Goal: Task Accomplishment & Management: Manage account settings

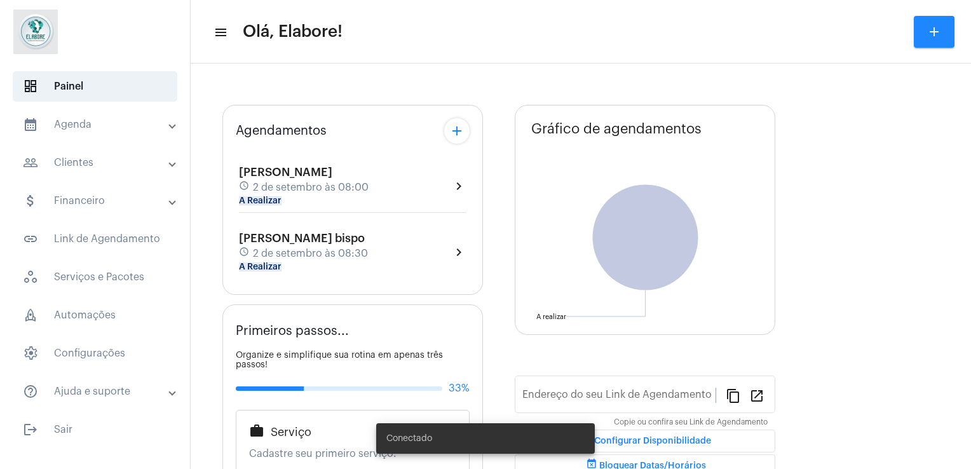
type input "[URL][DOMAIN_NAME]"
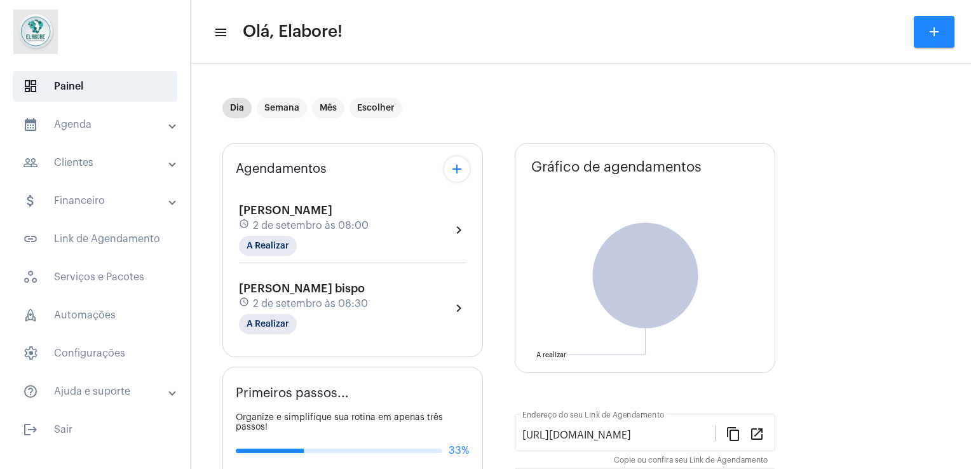
click at [439, 226] on div "[PERSON_NAME] schedule [DATE] 08:00 A Realizar chevron_right" at bounding box center [353, 230] width 228 height 52
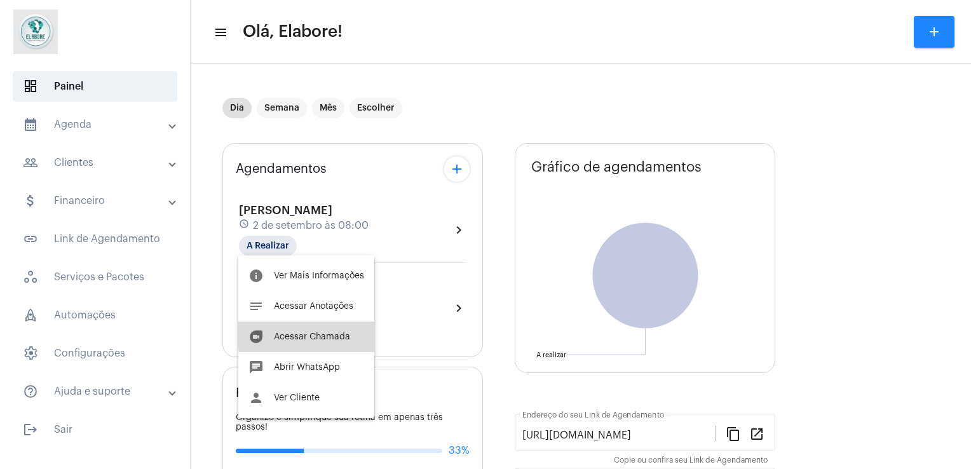
click at [335, 333] on span "Acessar Chamada" at bounding box center [312, 336] width 76 height 9
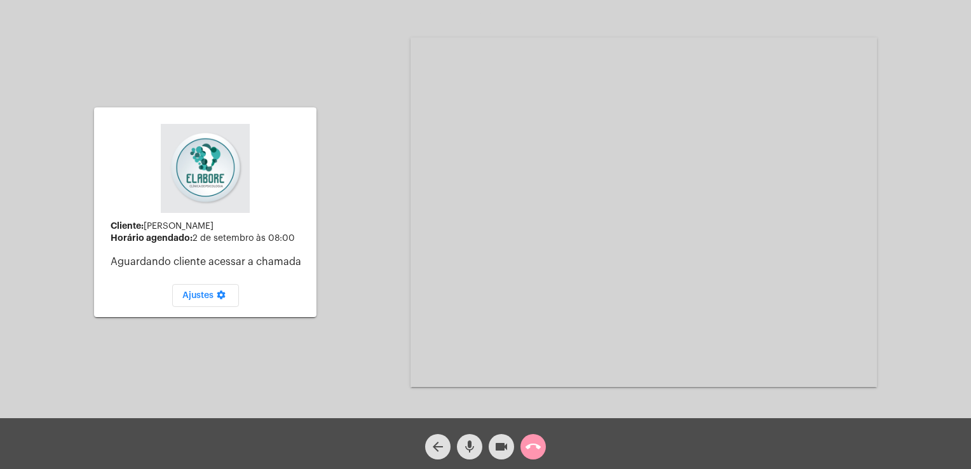
click at [516, 442] on div "videocam" at bounding box center [502, 444] width 32 height 32
click at [472, 451] on mat-icon "mic" at bounding box center [469, 446] width 15 height 15
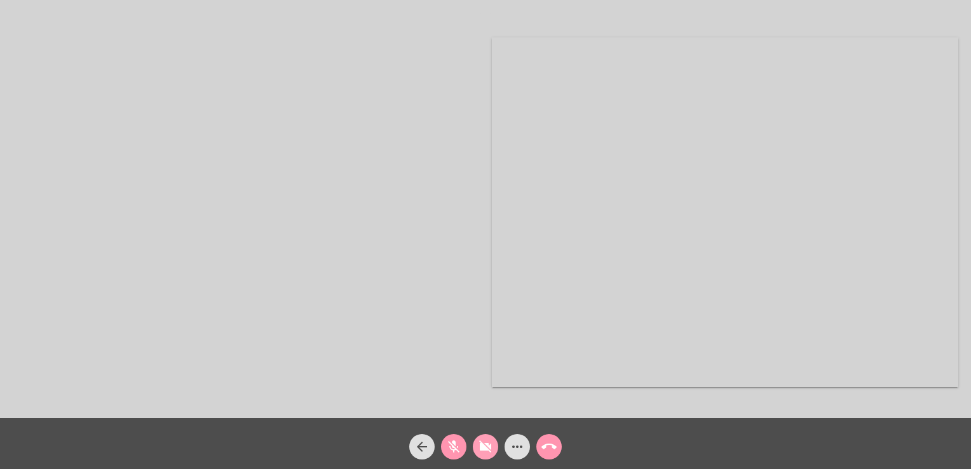
click at [489, 455] on span "videocam_off" at bounding box center [485, 446] width 15 height 25
click at [460, 448] on mat-icon "mic_off" at bounding box center [453, 446] width 15 height 15
click at [714, 302] on div "Acessando Câmera e Microfone..." at bounding box center [485, 212] width 969 height 418
click at [430, 448] on button "arrow_back" at bounding box center [421, 446] width 25 height 25
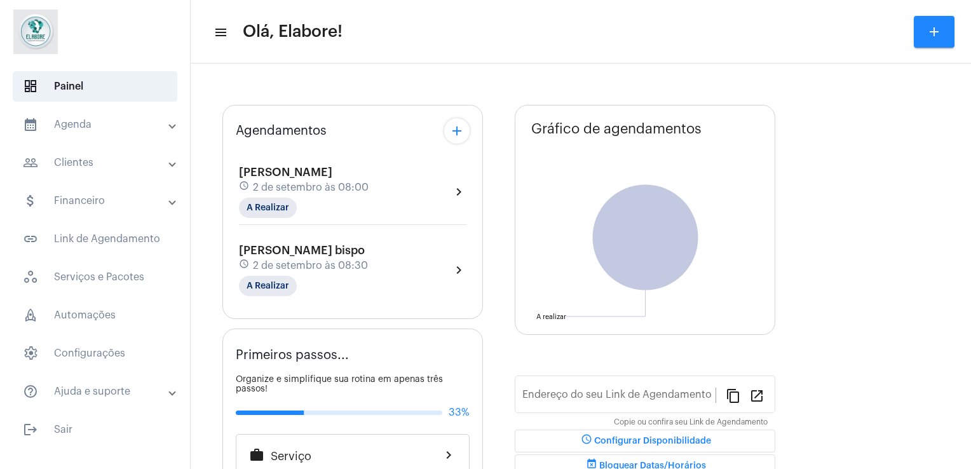
type input "[URL][DOMAIN_NAME]"
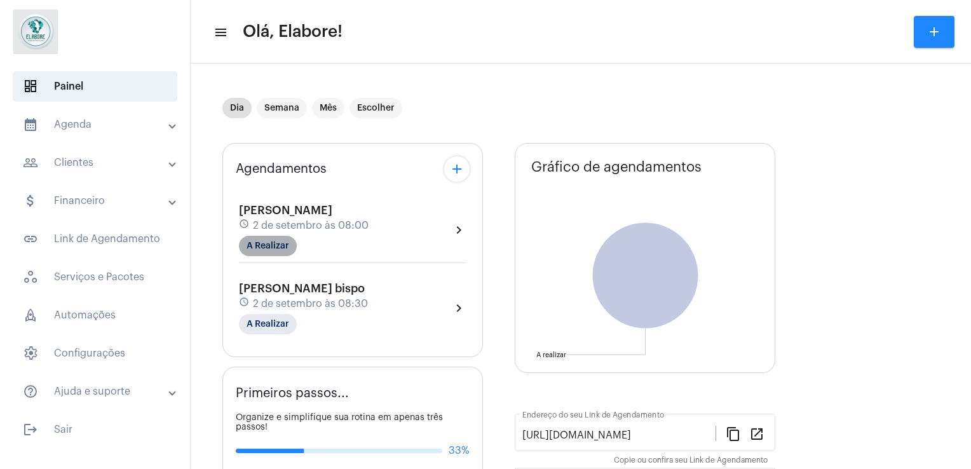
click at [271, 243] on mat-chip "A Realizar" at bounding box center [268, 246] width 58 height 20
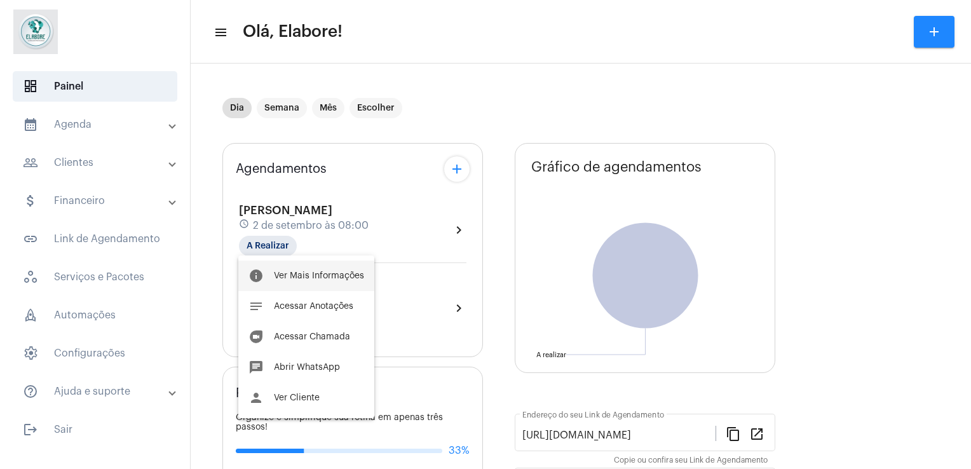
click at [292, 276] on span "Ver Mais Informações" at bounding box center [319, 275] width 90 height 9
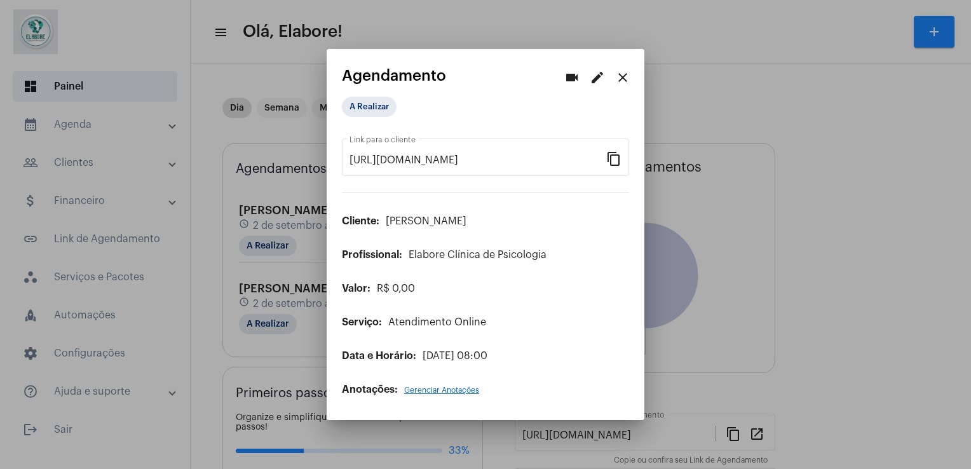
click at [355, 95] on div "A Realizar" at bounding box center [405, 106] width 132 height 25
click at [359, 104] on mat-chip "A Realizar" at bounding box center [369, 107] width 55 height 20
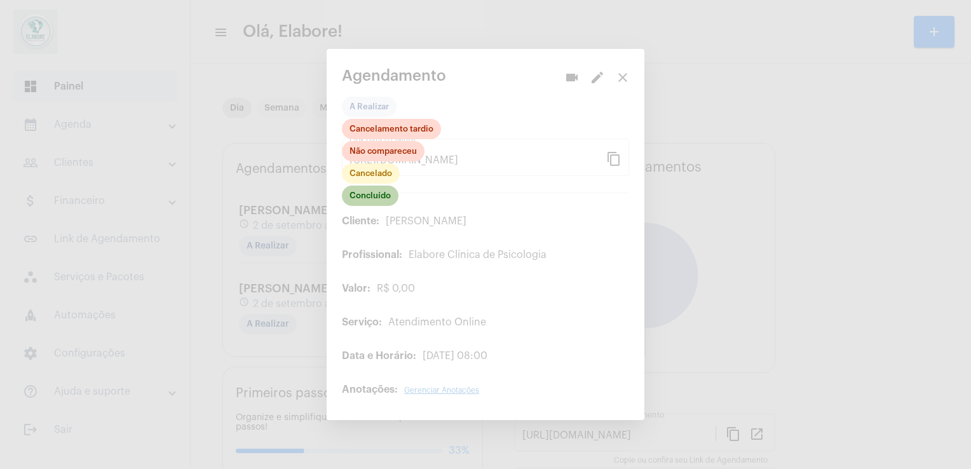
click at [381, 196] on mat-chip "Concluído" at bounding box center [370, 196] width 57 height 20
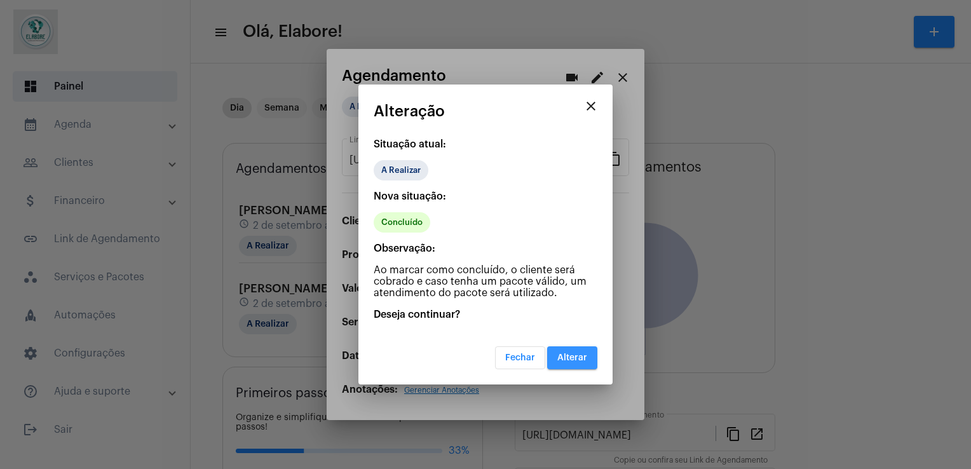
click at [559, 367] on button "Alterar" at bounding box center [572, 357] width 50 height 23
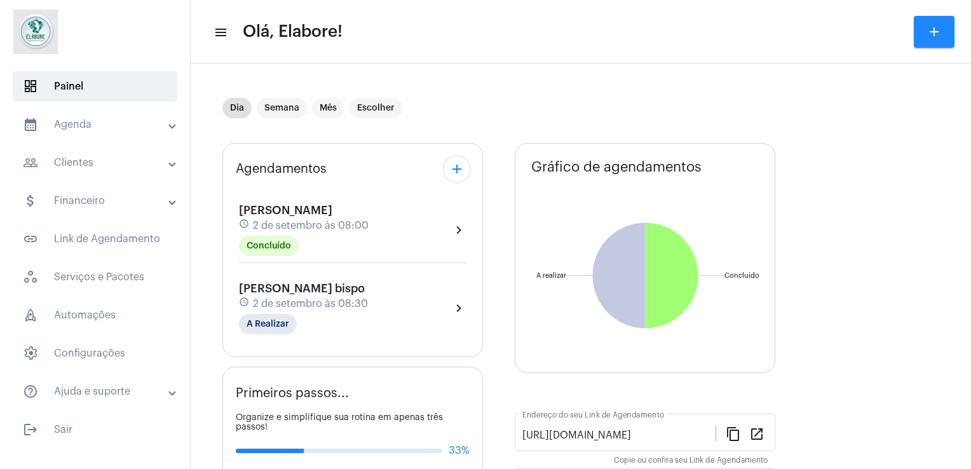
click at [407, 301] on div "[PERSON_NAME] bispo schedule [DATE] 08:30 A Realizar chevron_right" at bounding box center [353, 308] width 228 height 52
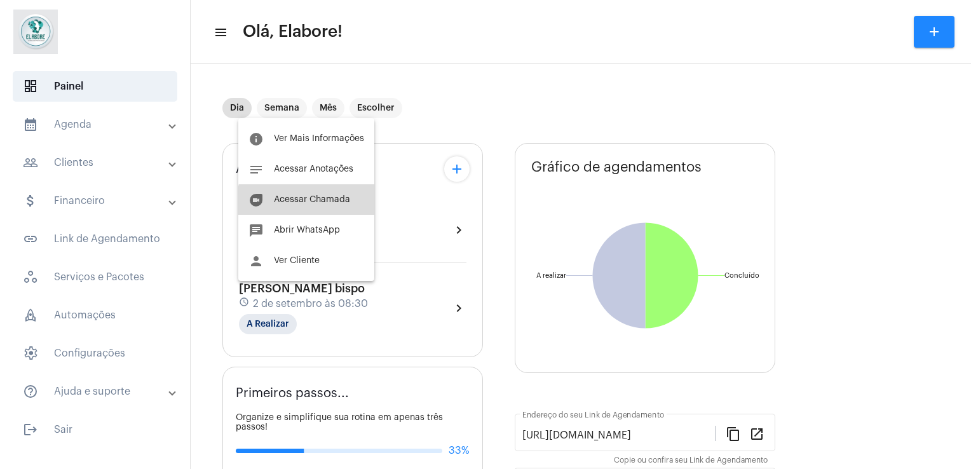
click at [340, 210] on button "duo [PERSON_NAME]" at bounding box center [306, 199] width 136 height 31
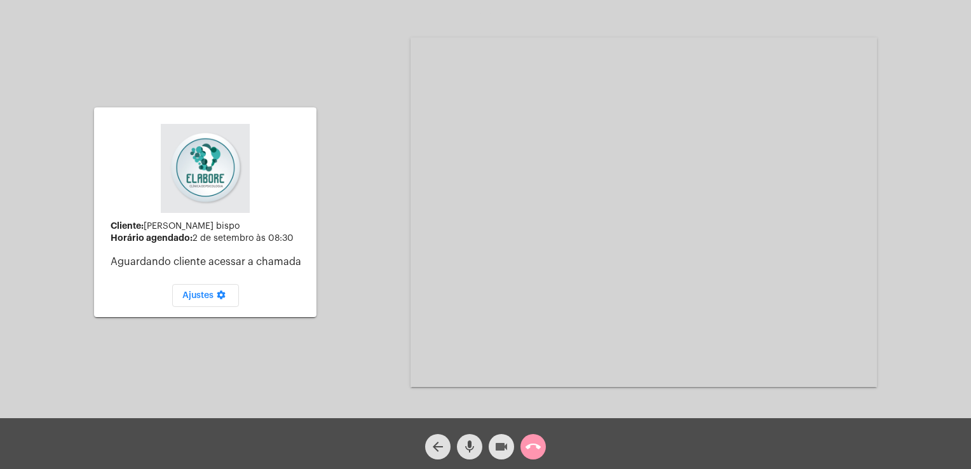
click at [493, 444] on button "videocam" at bounding box center [501, 446] width 25 height 25
click at [470, 448] on mat-icon "mic" at bounding box center [469, 446] width 15 height 15
click at [441, 441] on mat-icon "arrow_back" at bounding box center [437, 446] width 15 height 15
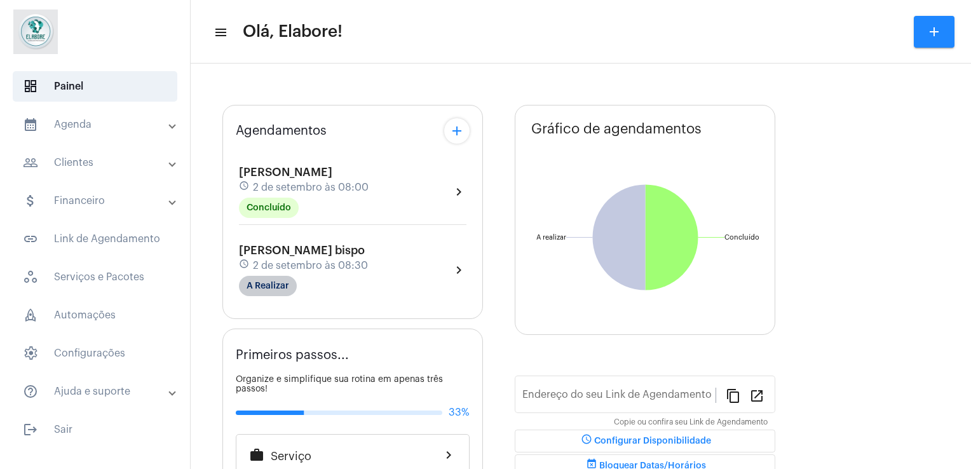
type input "[URL][DOMAIN_NAME]"
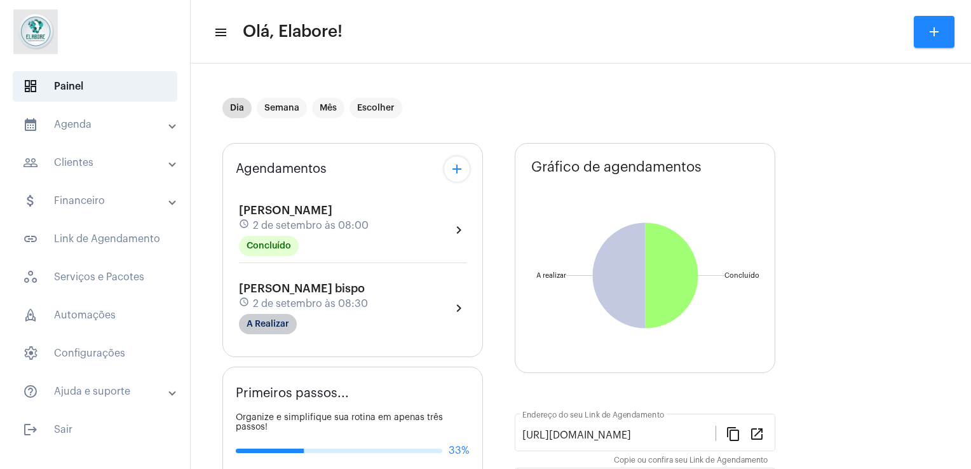
click at [277, 284] on span "[PERSON_NAME] bispo" at bounding box center [302, 288] width 126 height 11
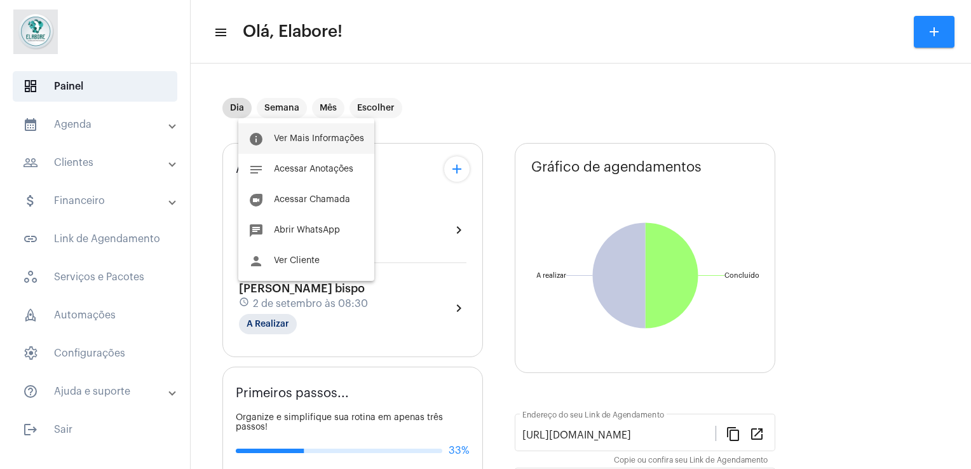
click at [306, 147] on button "info Ver Mais Informações" at bounding box center [306, 138] width 136 height 31
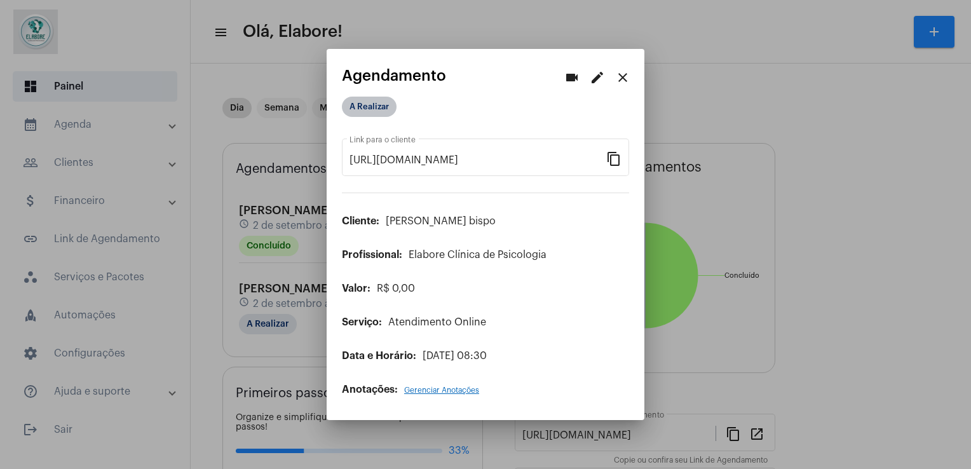
click at [380, 104] on mat-chip "A Realizar" at bounding box center [369, 107] width 55 height 20
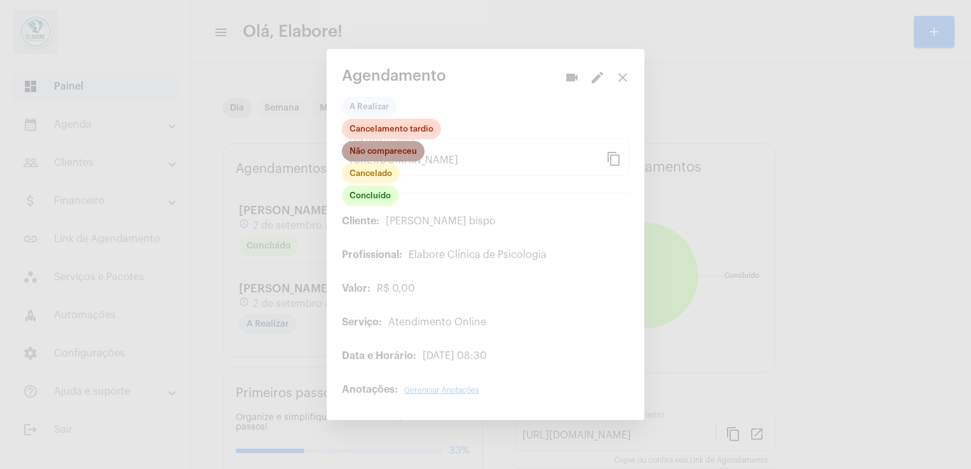
click at [383, 156] on mat-chip "Não compareceu" at bounding box center [383, 151] width 83 height 20
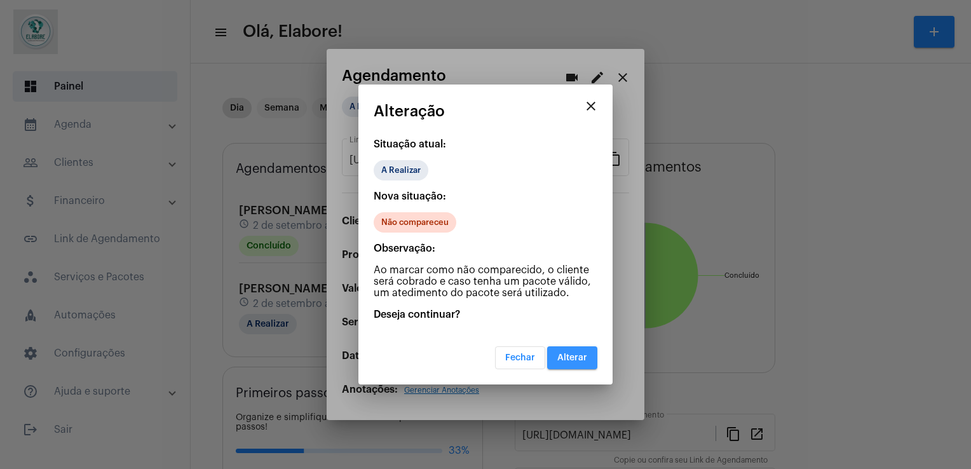
click at [569, 349] on button "Alterar" at bounding box center [572, 357] width 50 height 23
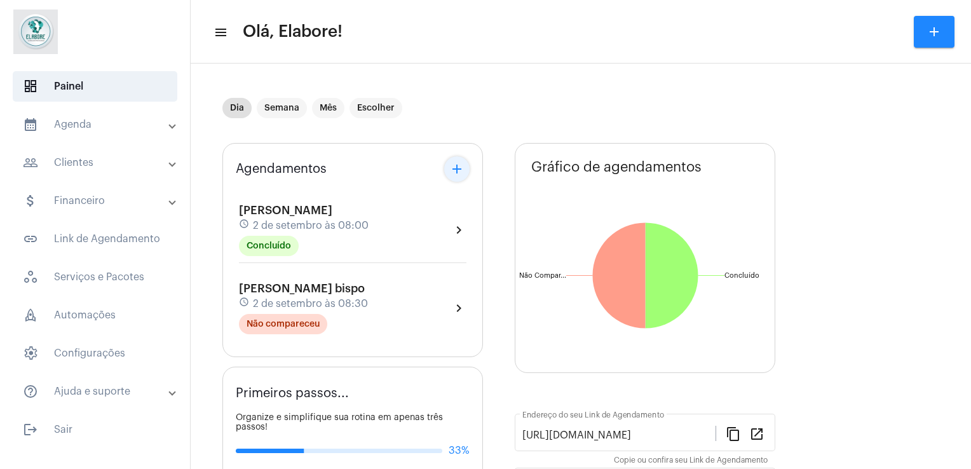
click at [450, 171] on mat-icon "add" at bounding box center [456, 168] width 15 height 15
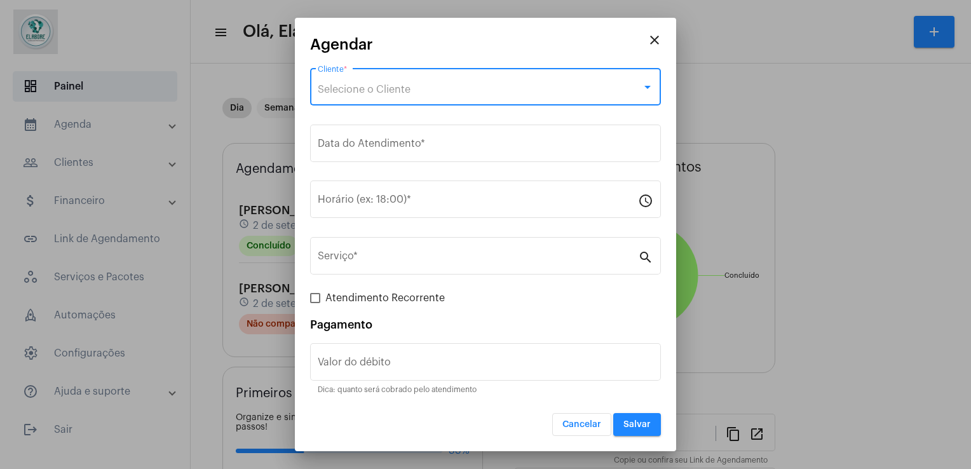
click at [409, 93] on span "Selecione o Cliente" at bounding box center [364, 90] width 93 height 10
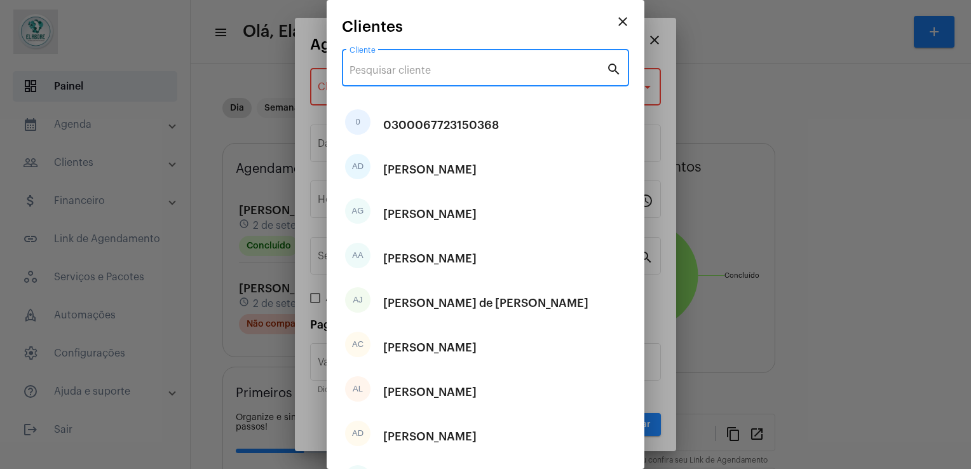
click at [425, 71] on input "Cliente" at bounding box center [478, 70] width 257 height 11
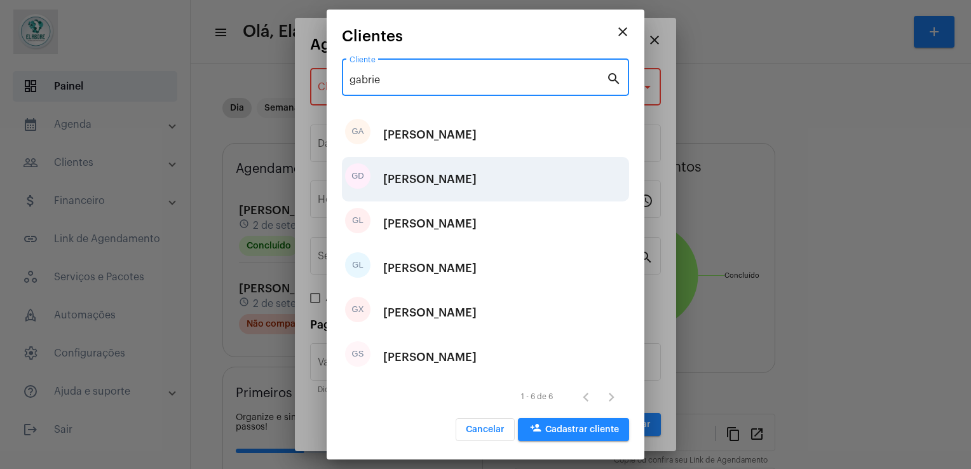
type input "gabrie"
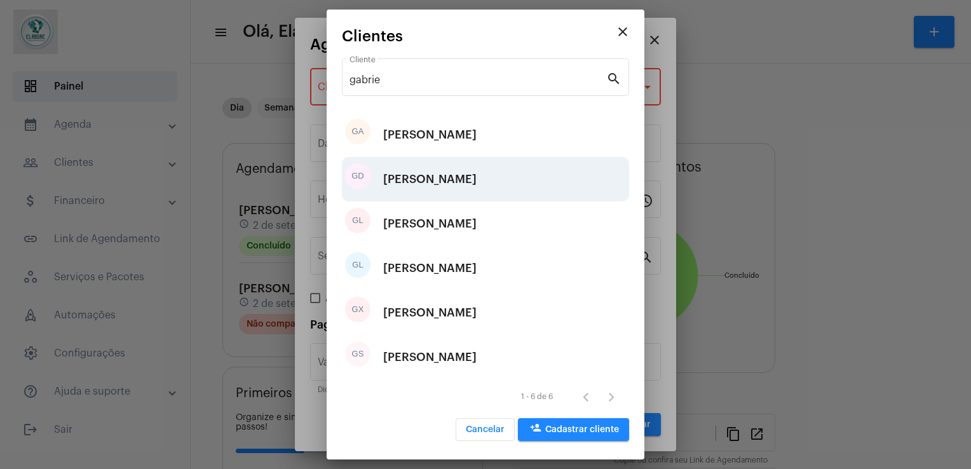
click at [444, 186] on div "[PERSON_NAME]" at bounding box center [429, 179] width 93 height 38
type input "R$"
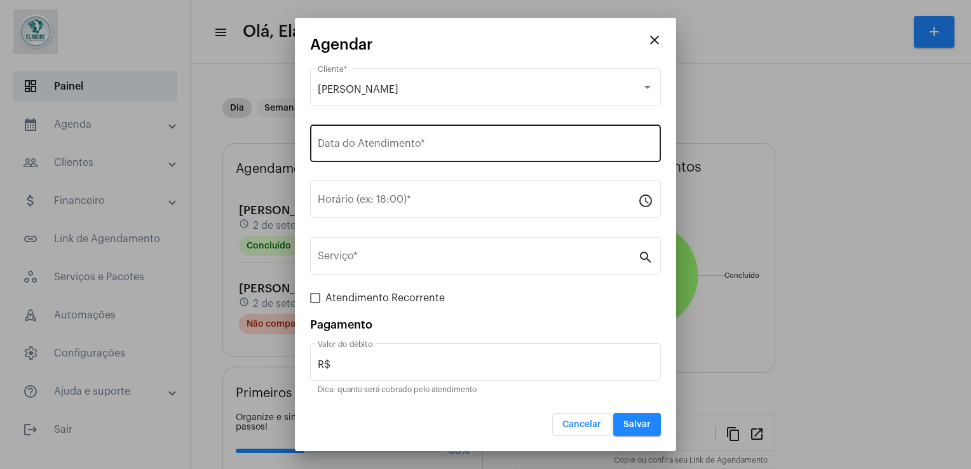
click at [420, 153] on div "Data do Atendimento *" at bounding box center [486, 142] width 336 height 40
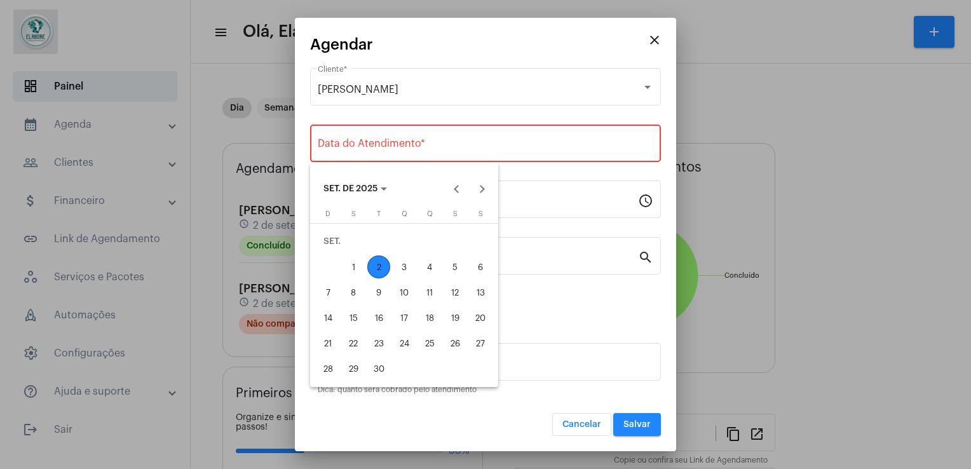
click at [381, 270] on div "2" at bounding box center [378, 267] width 23 height 23
type input "[DATE]"
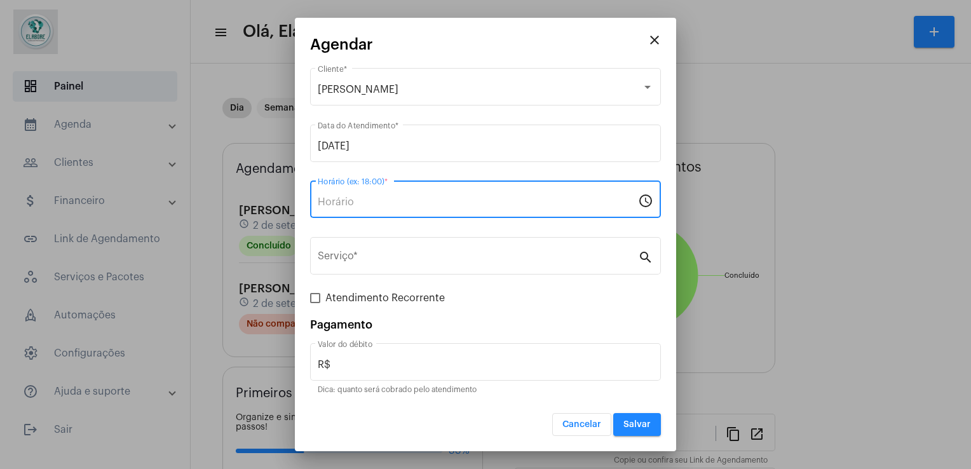
click at [414, 202] on input "Horário (ex: 18:00) *" at bounding box center [478, 201] width 320 height 11
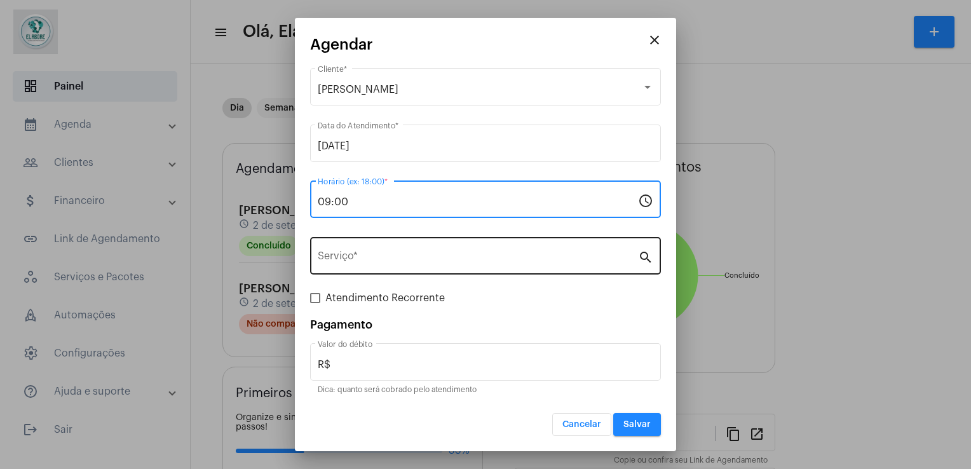
type input "09:00"
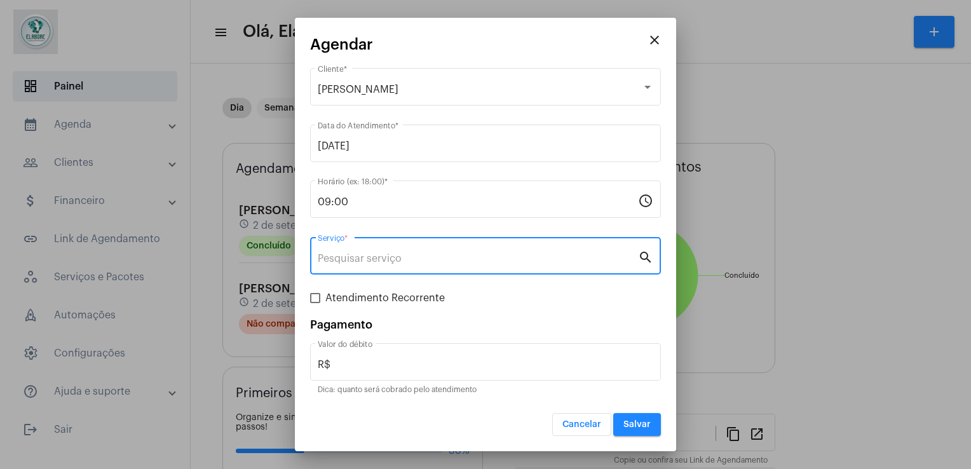
click at [400, 257] on input "Serviço *" at bounding box center [478, 258] width 320 height 11
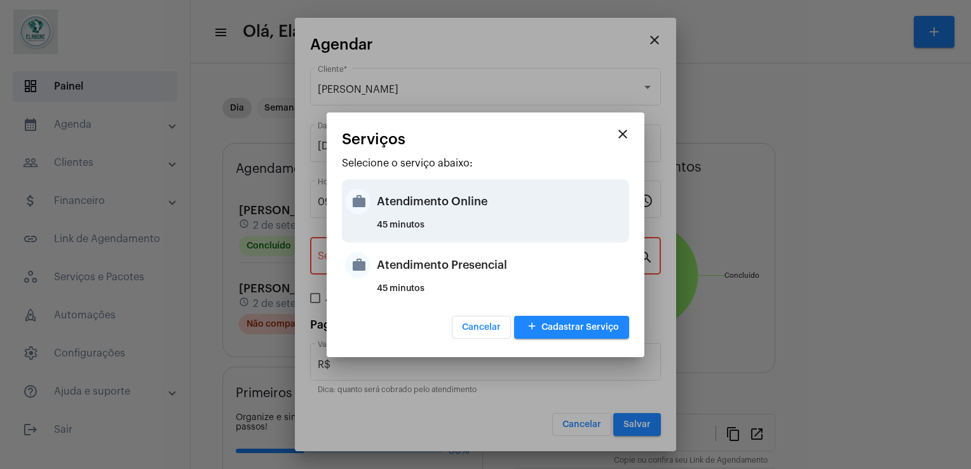
click at [428, 217] on div "Atendimento Online" at bounding box center [501, 201] width 249 height 38
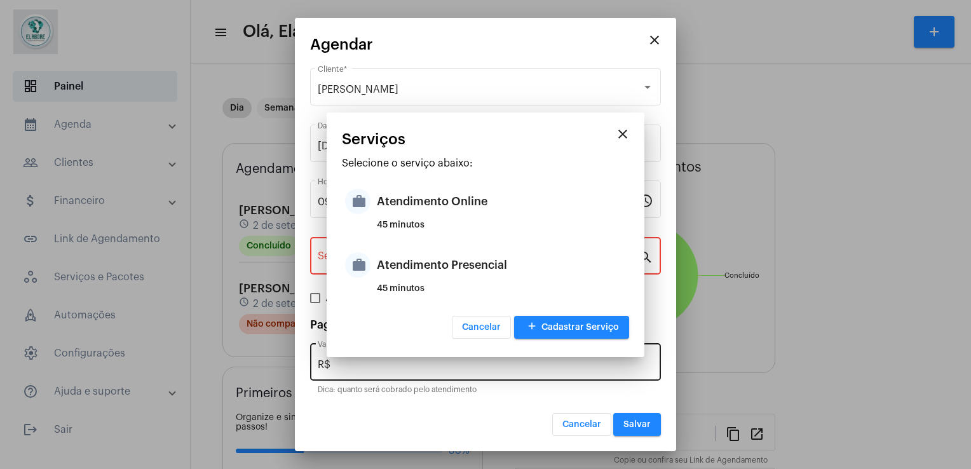
type input "Atendimento Online"
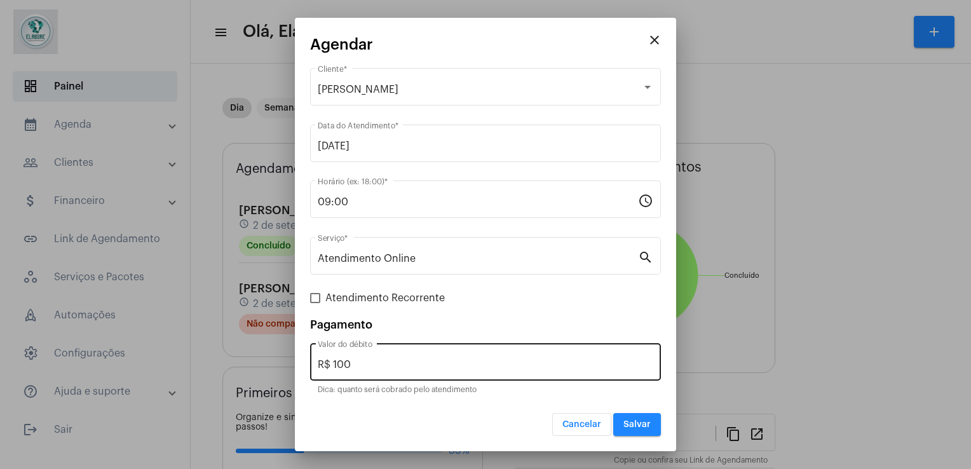
click at [376, 357] on div "R$ 100 Valor do débito" at bounding box center [486, 361] width 336 height 40
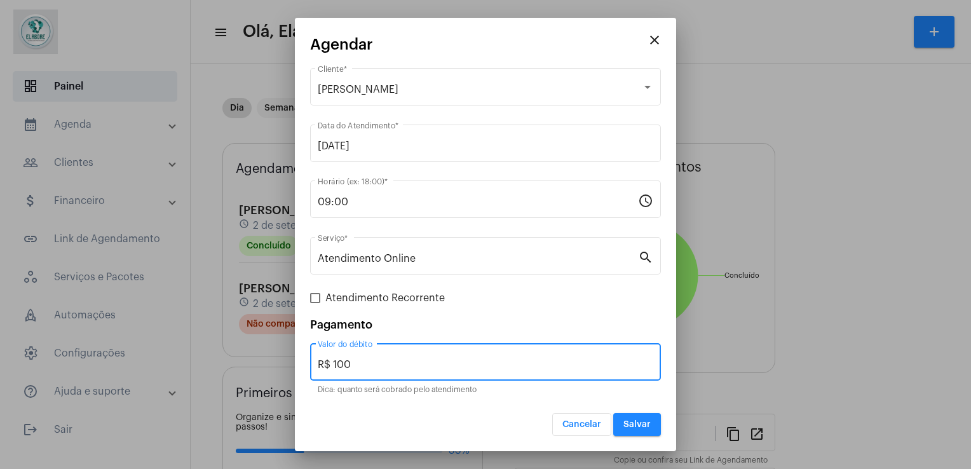
click at [376, 362] on input "R$ 100" at bounding box center [486, 364] width 336 height 11
type input "R$ 0"
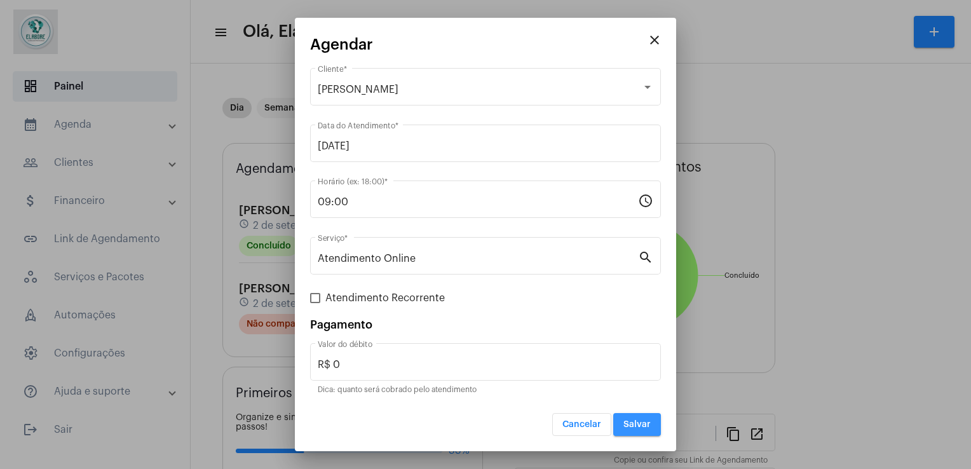
click at [655, 422] on button "Salvar" at bounding box center [637, 424] width 48 height 23
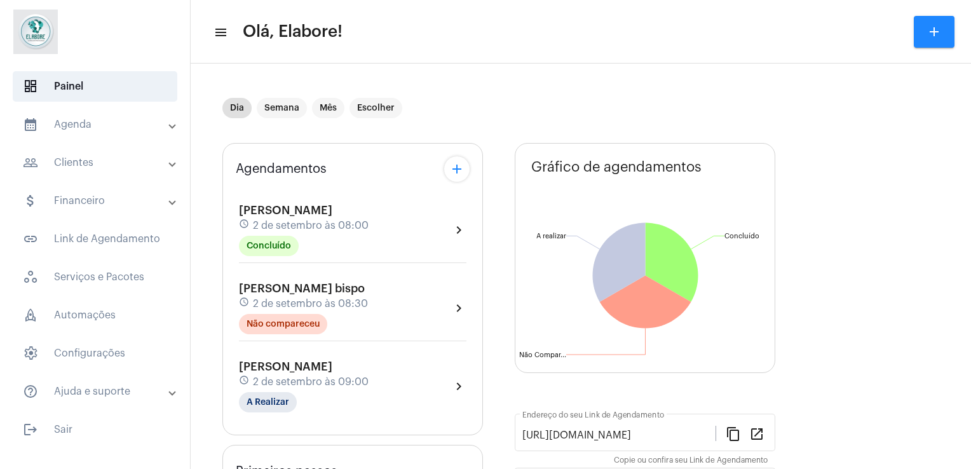
click at [417, 405] on div "[PERSON_NAME] schedule [DATE] 09:00 A Realizar chevron_right" at bounding box center [353, 386] width 228 height 52
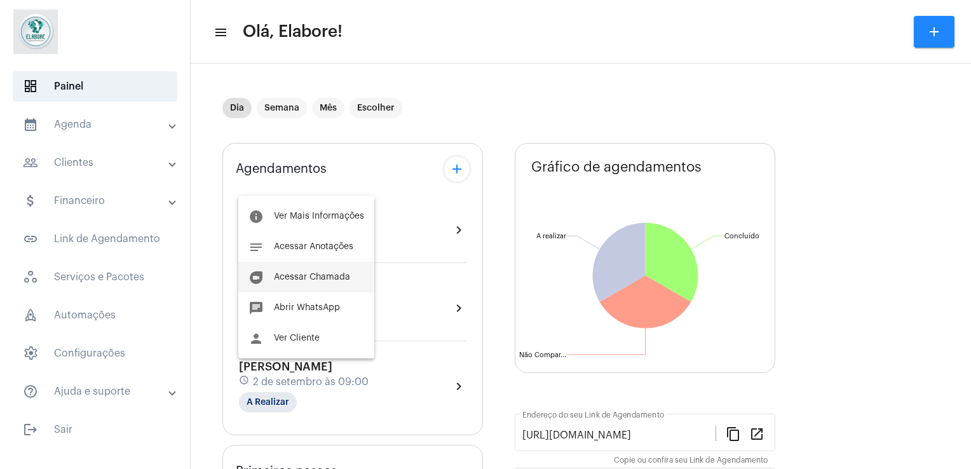
click at [353, 286] on button "duo [PERSON_NAME]" at bounding box center [306, 277] width 136 height 31
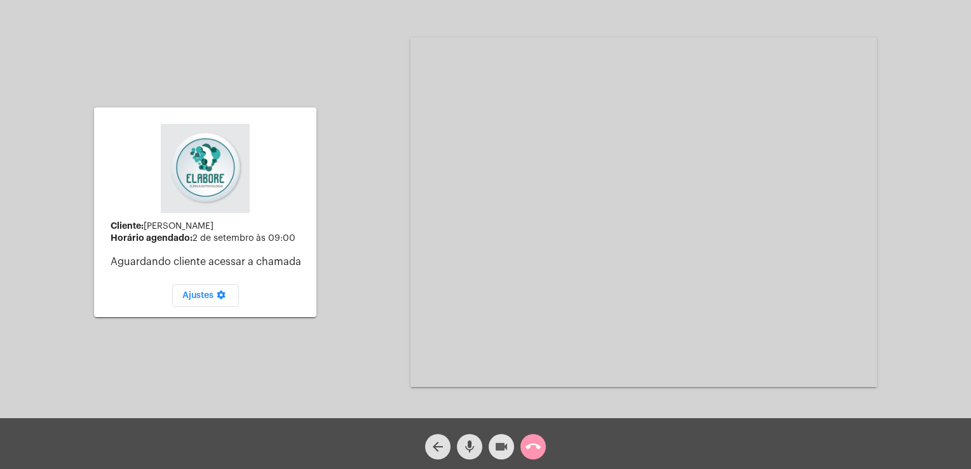
click at [501, 446] on mat-icon "videocam" at bounding box center [501, 446] width 15 height 15
click at [476, 445] on mat-icon "mic" at bounding box center [469, 446] width 15 height 15
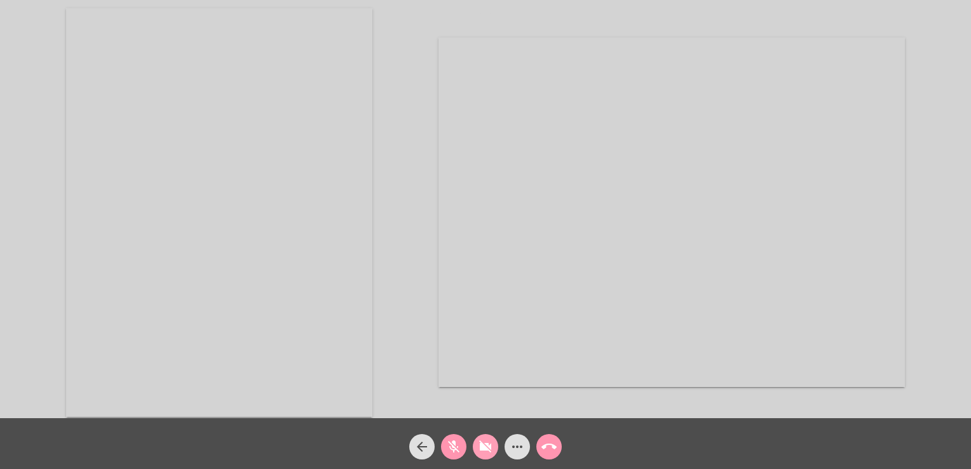
click at [482, 447] on mat-icon "videocam_off" at bounding box center [485, 446] width 15 height 15
click at [461, 448] on mat-icon "mic_off" at bounding box center [453, 446] width 15 height 15
click at [344, 266] on video at bounding box center [485, 214] width 306 height 409
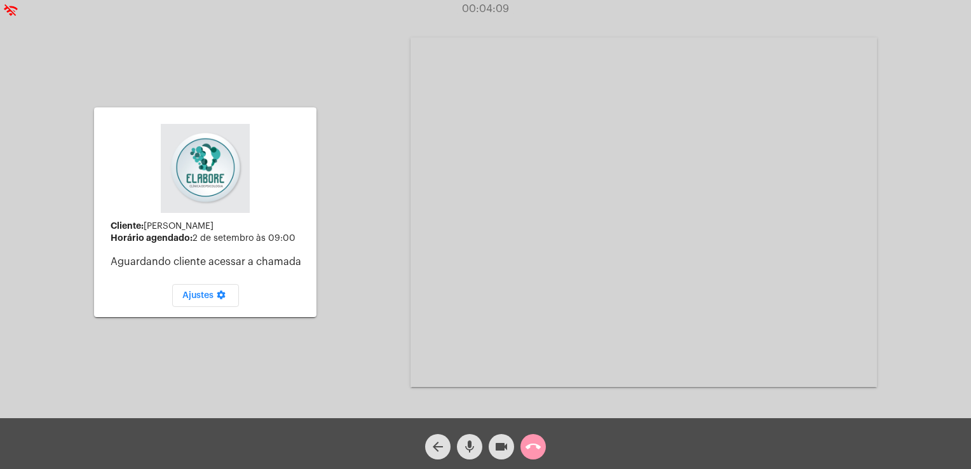
click at [346, 266] on div "Cliente: [PERSON_NAME] Horário agendado: [DATE] 09:00 Aguardando cliente acessa…" at bounding box center [485, 211] width 969 height 418
click at [545, 274] on video at bounding box center [644, 213] width 467 height 350
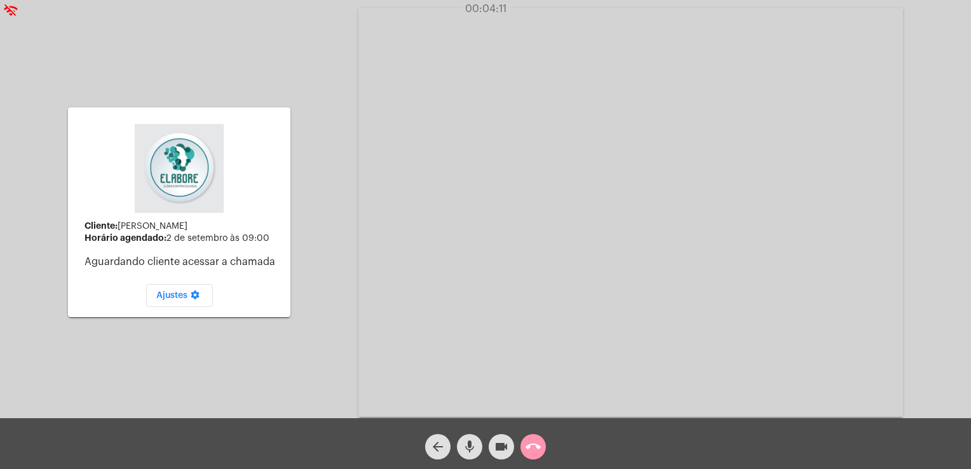
click at [545, 274] on video at bounding box center [631, 212] width 545 height 409
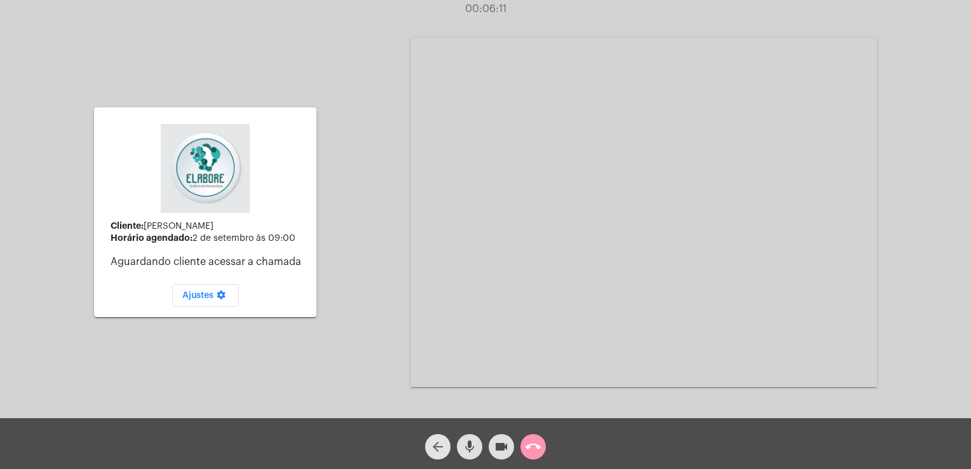
click at [441, 446] on mat-icon "arrow_back" at bounding box center [437, 446] width 15 height 15
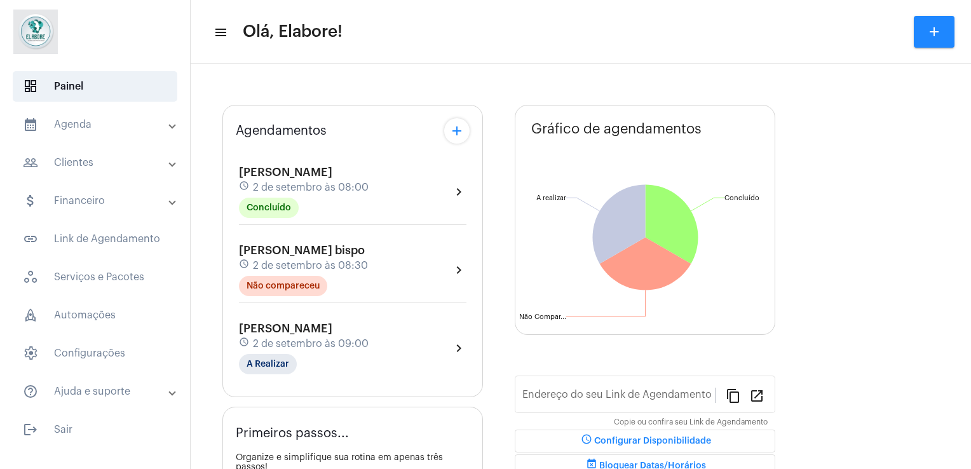
type input "[URL][DOMAIN_NAME]"
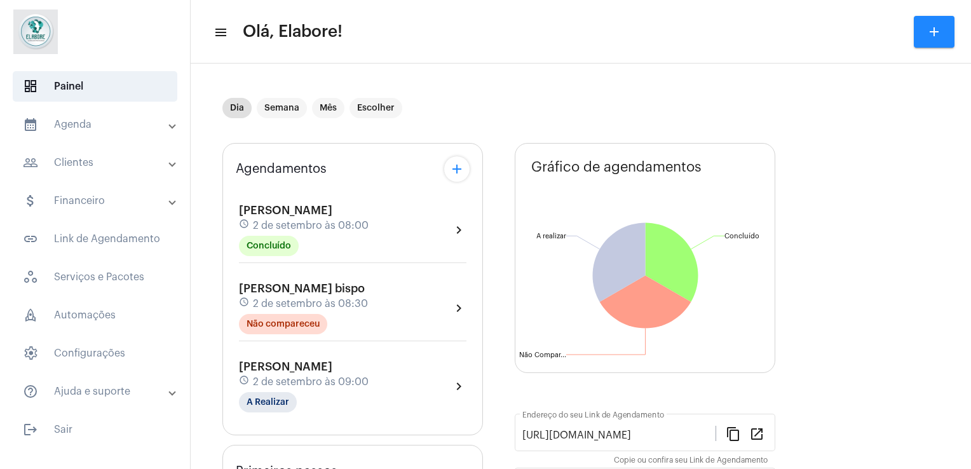
click at [402, 341] on div "[PERSON_NAME] bispo schedule [DATE] 08:30 Não compareceu chevron_right" at bounding box center [353, 311] width 234 height 65
click at [409, 373] on div "[PERSON_NAME] schedule [DATE] 09:00 A Realizar chevron_right" at bounding box center [353, 386] width 228 height 52
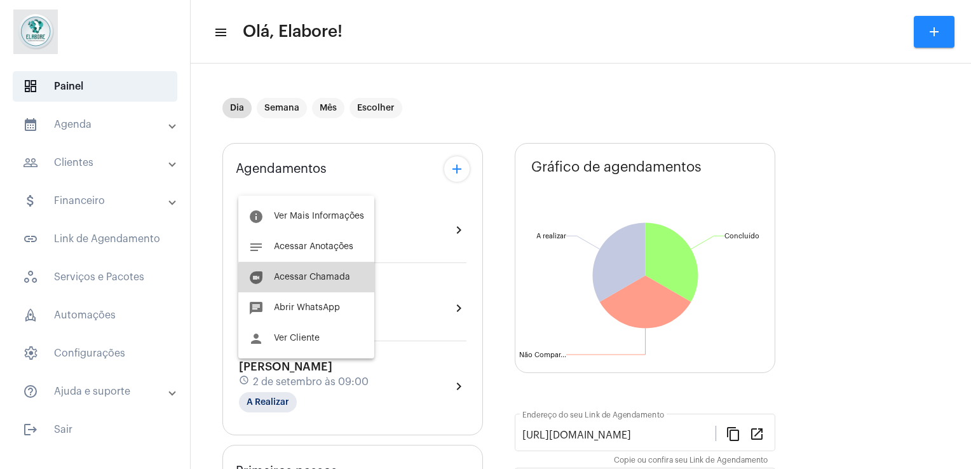
click at [339, 291] on button "duo [PERSON_NAME]" at bounding box center [306, 277] width 136 height 31
